Goal: Task Accomplishment & Management: Manage account settings

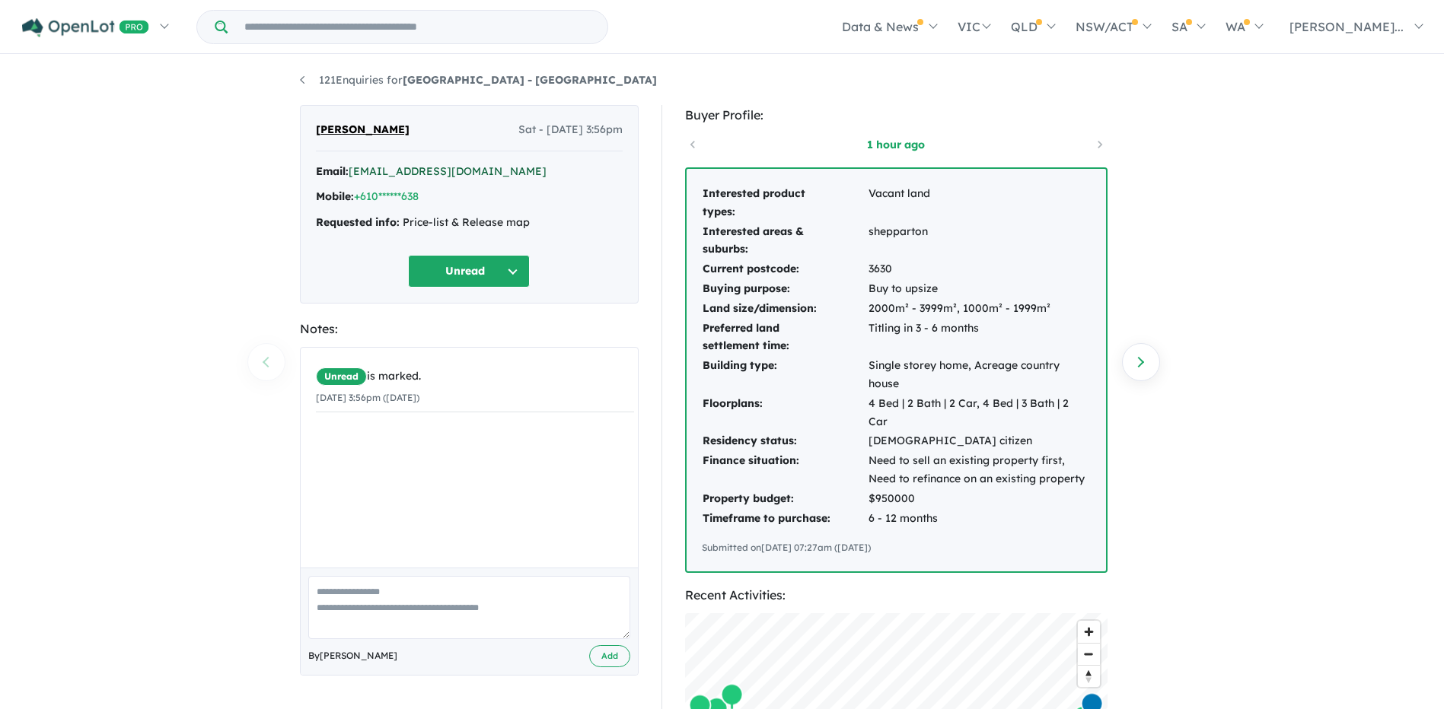
click at [399, 167] on link "[EMAIL_ADDRESS][DOMAIN_NAME]" at bounding box center [448, 171] width 198 height 14
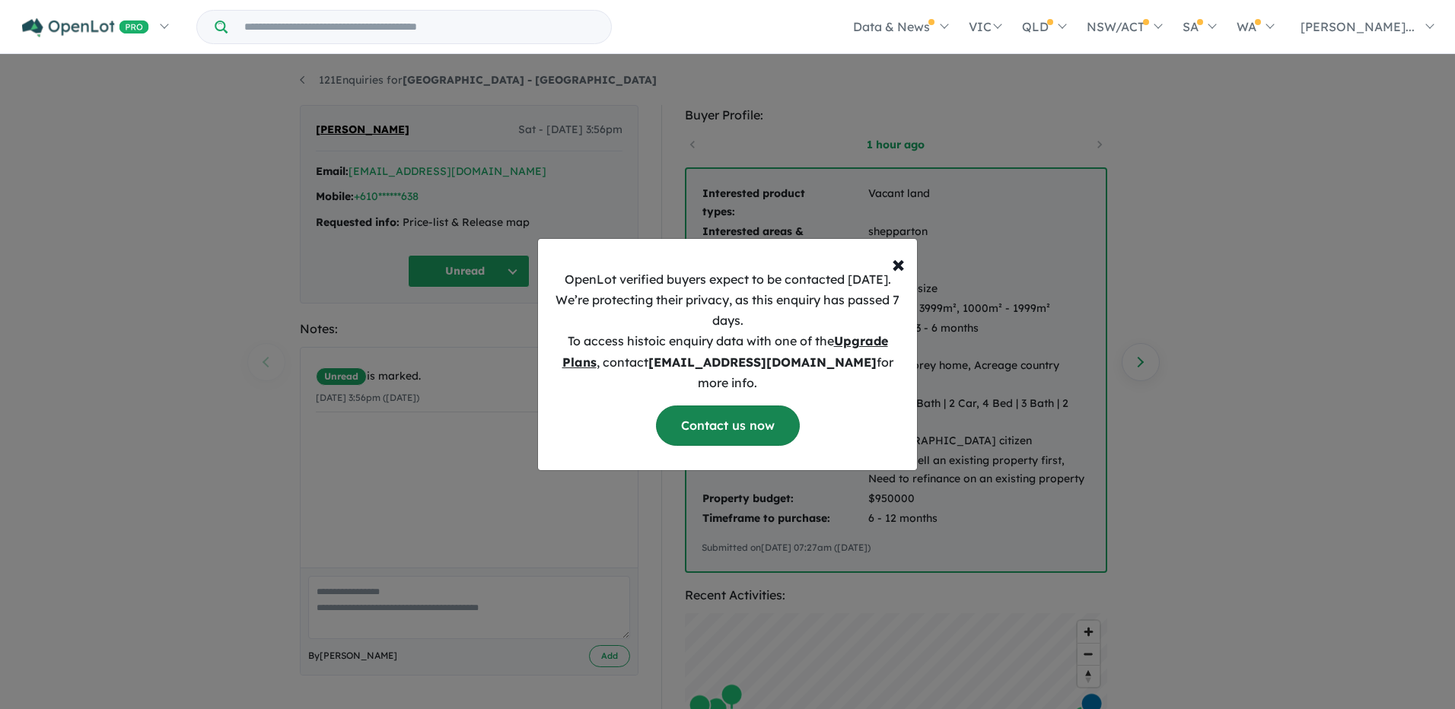
click at [747, 422] on link "Contact us now" at bounding box center [728, 426] width 144 height 40
click at [897, 274] on span "×" at bounding box center [898, 263] width 13 height 30
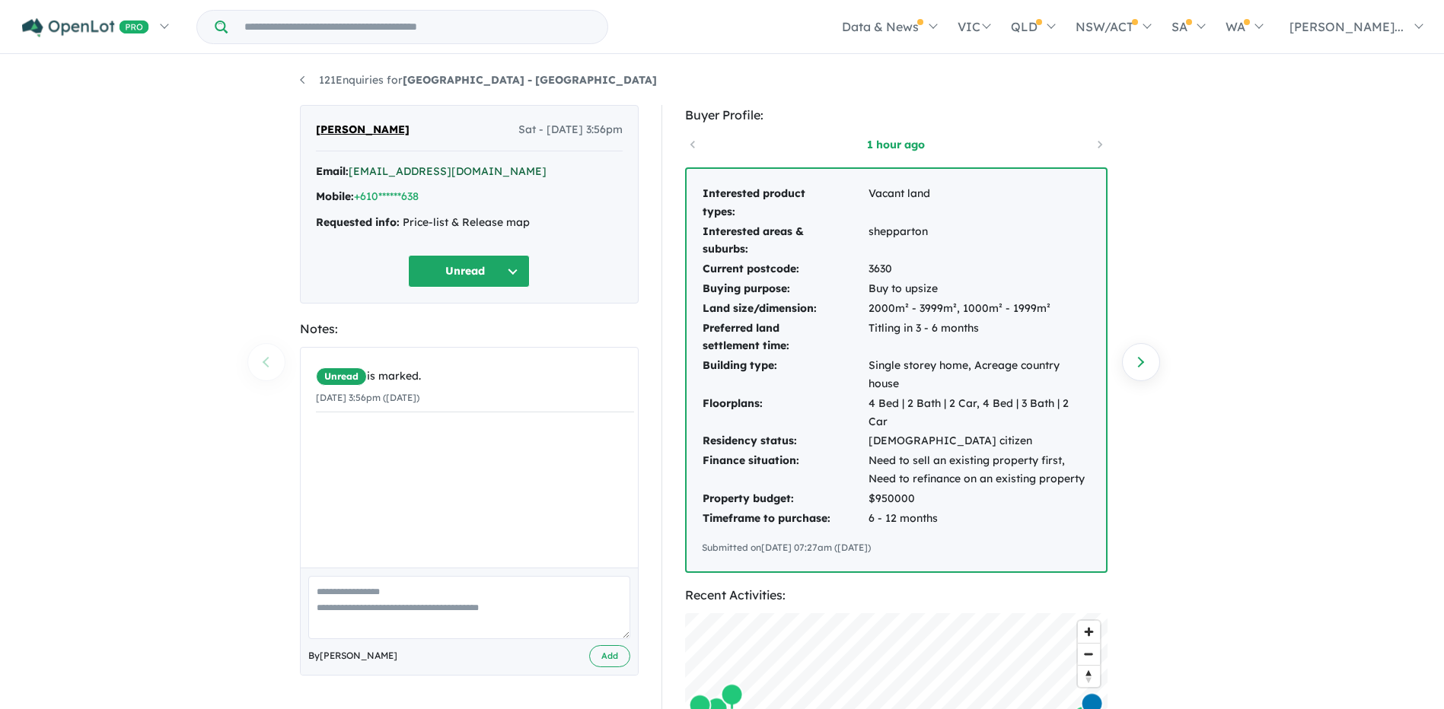
click at [421, 172] on link "[EMAIL_ADDRESS][DOMAIN_NAME]" at bounding box center [448, 171] width 198 height 14
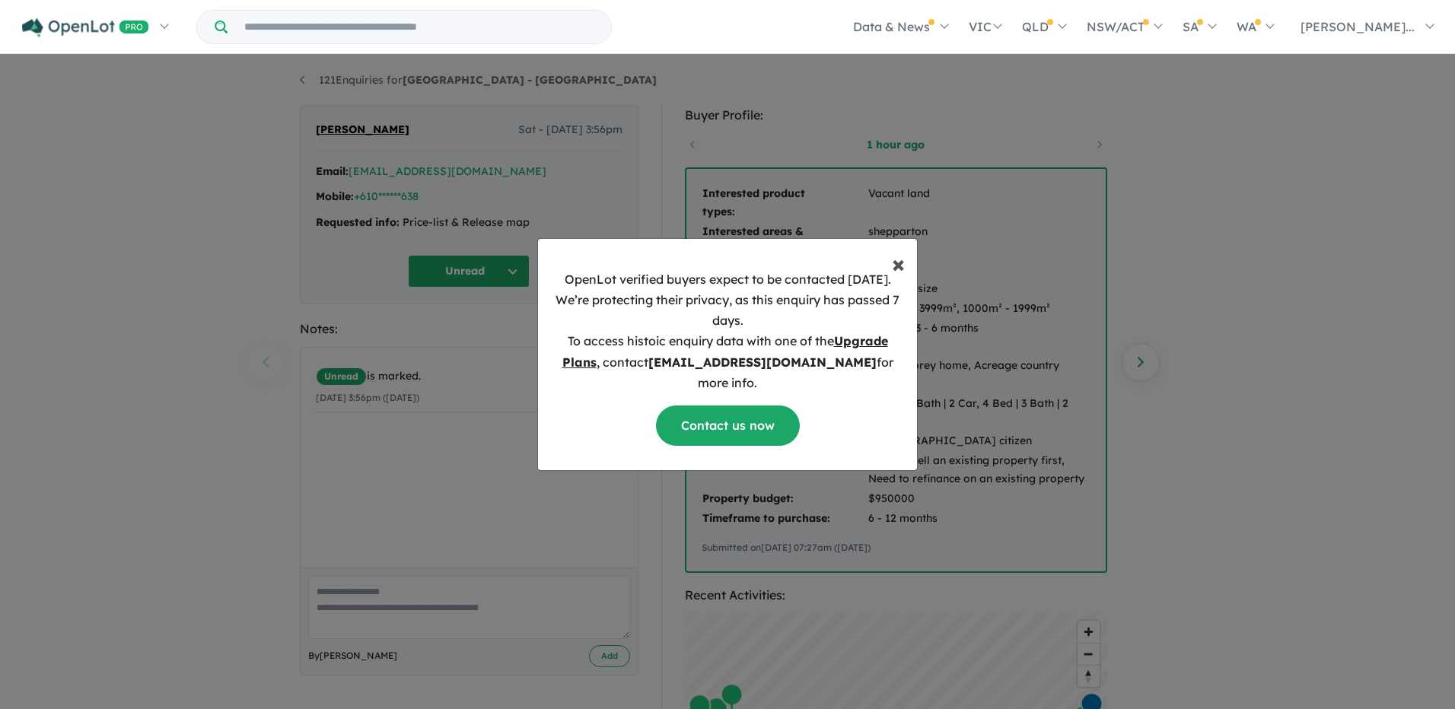
click at [899, 272] on span "×" at bounding box center [898, 263] width 13 height 30
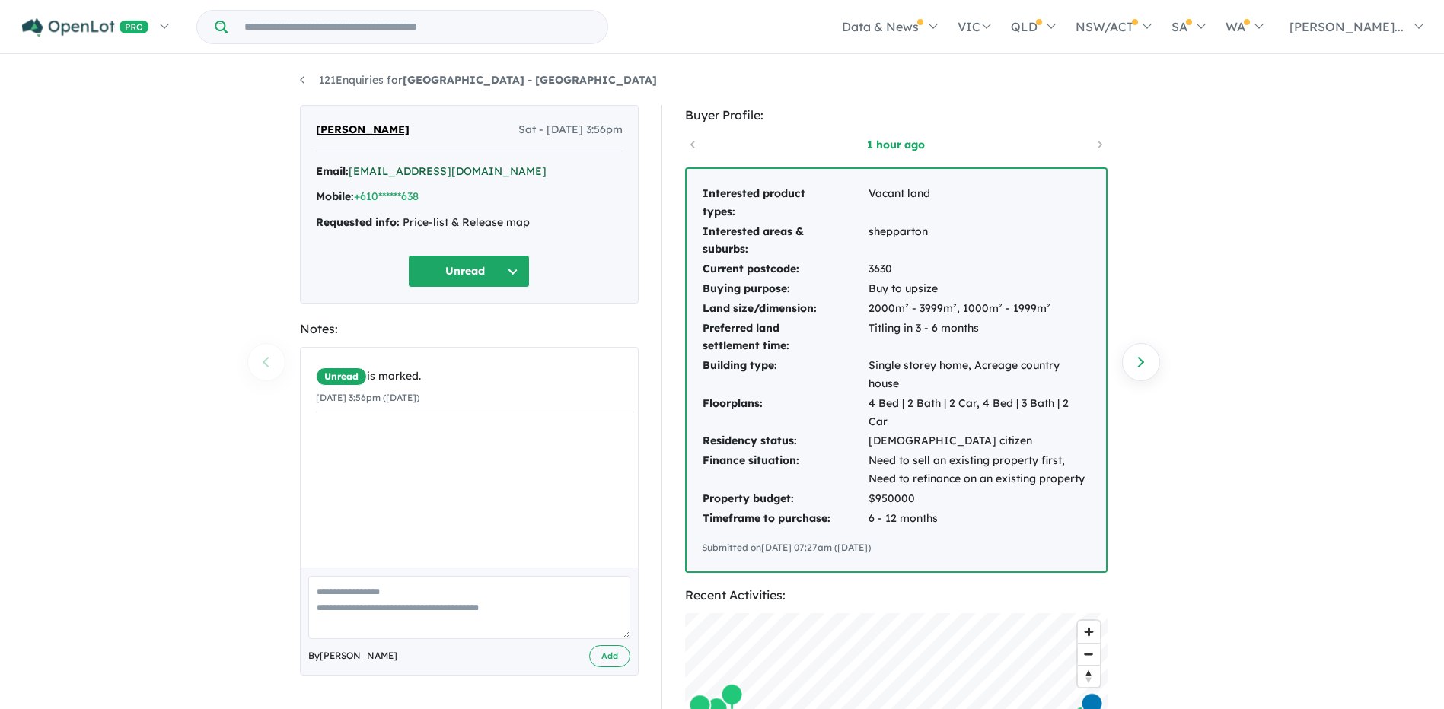
click at [451, 170] on link "[EMAIL_ADDRESS][DOMAIN_NAME]" at bounding box center [448, 171] width 198 height 14
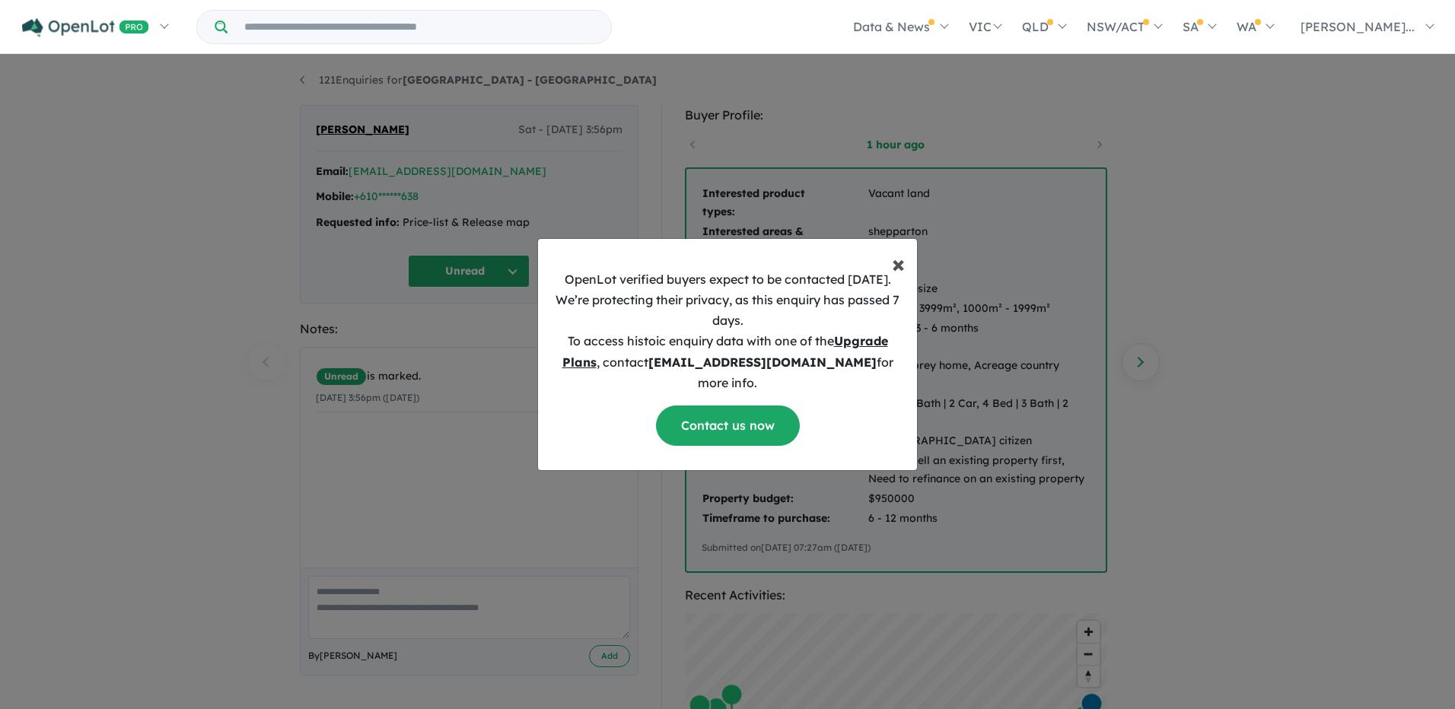
click at [899, 269] on span "×" at bounding box center [898, 263] width 13 height 30
